Goal: Find contact information: Find contact information

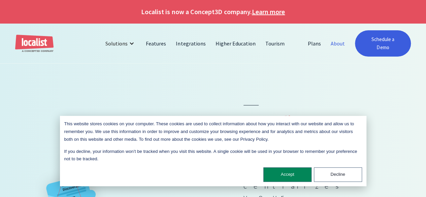
click at [336, 39] on link "About" at bounding box center [338, 43] width 24 height 16
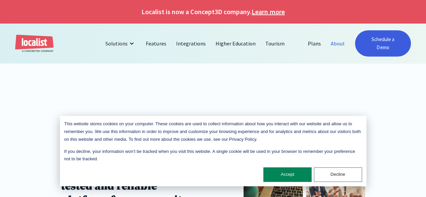
drag, startPoint x: 345, startPoint y: 183, endPoint x: 345, endPoint y: 173, distance: 9.4
click at [345, 173] on div "This website stores cookies on your computer. These cookies are used to collect…" at bounding box center [213, 151] width 306 height 70
click at [345, 173] on button "Decline" at bounding box center [338, 174] width 48 height 14
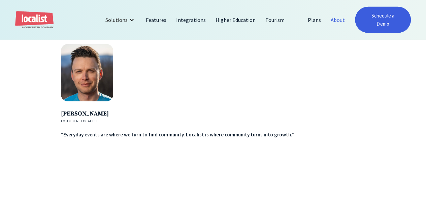
scroll to position [1052, 0]
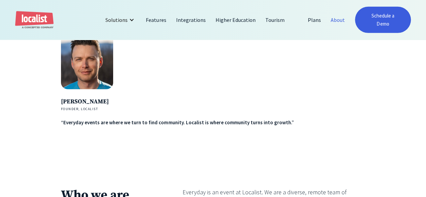
drag, startPoint x: 109, startPoint y: 99, endPoint x: 63, endPoint y: 99, distance: 46.8
click at [63, 99] on h4 "[PERSON_NAME]" at bounding box center [177, 101] width 233 height 9
copy h4 "[PERSON_NAME]"
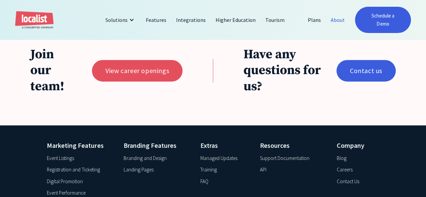
scroll to position [1401, 0]
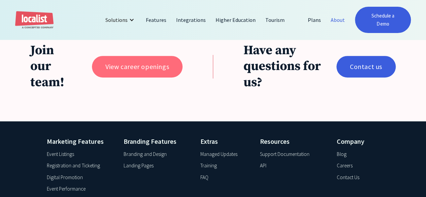
click at [118, 63] on link "View career openings" at bounding box center [137, 67] width 91 height 22
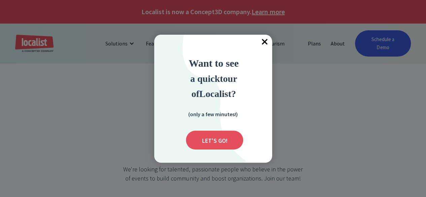
click at [262, 45] on span "×" at bounding box center [264, 42] width 15 height 15
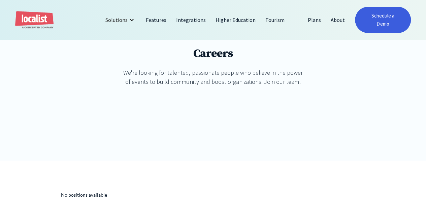
scroll to position [95, 0]
